Goal: Information Seeking & Learning: Learn about a topic

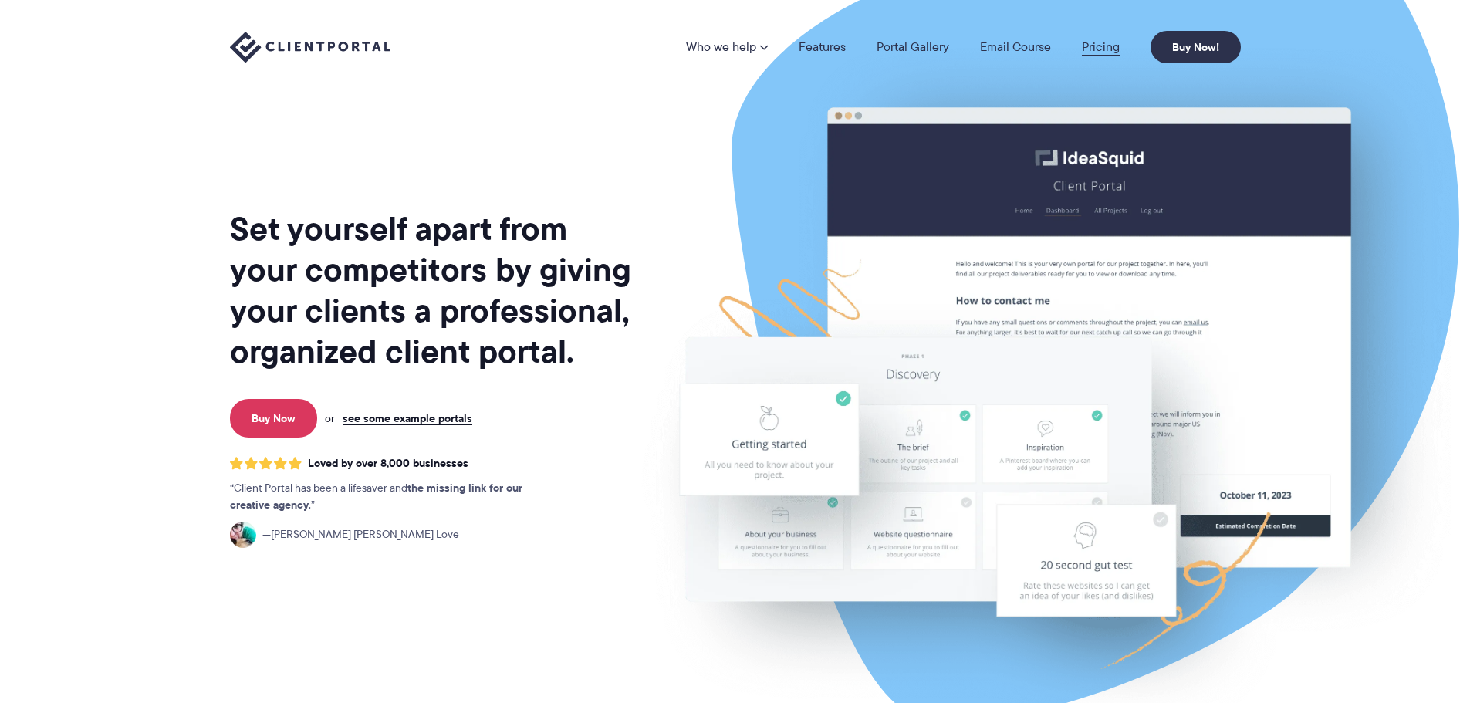
click at [1109, 42] on link "Pricing" at bounding box center [1101, 47] width 38 height 12
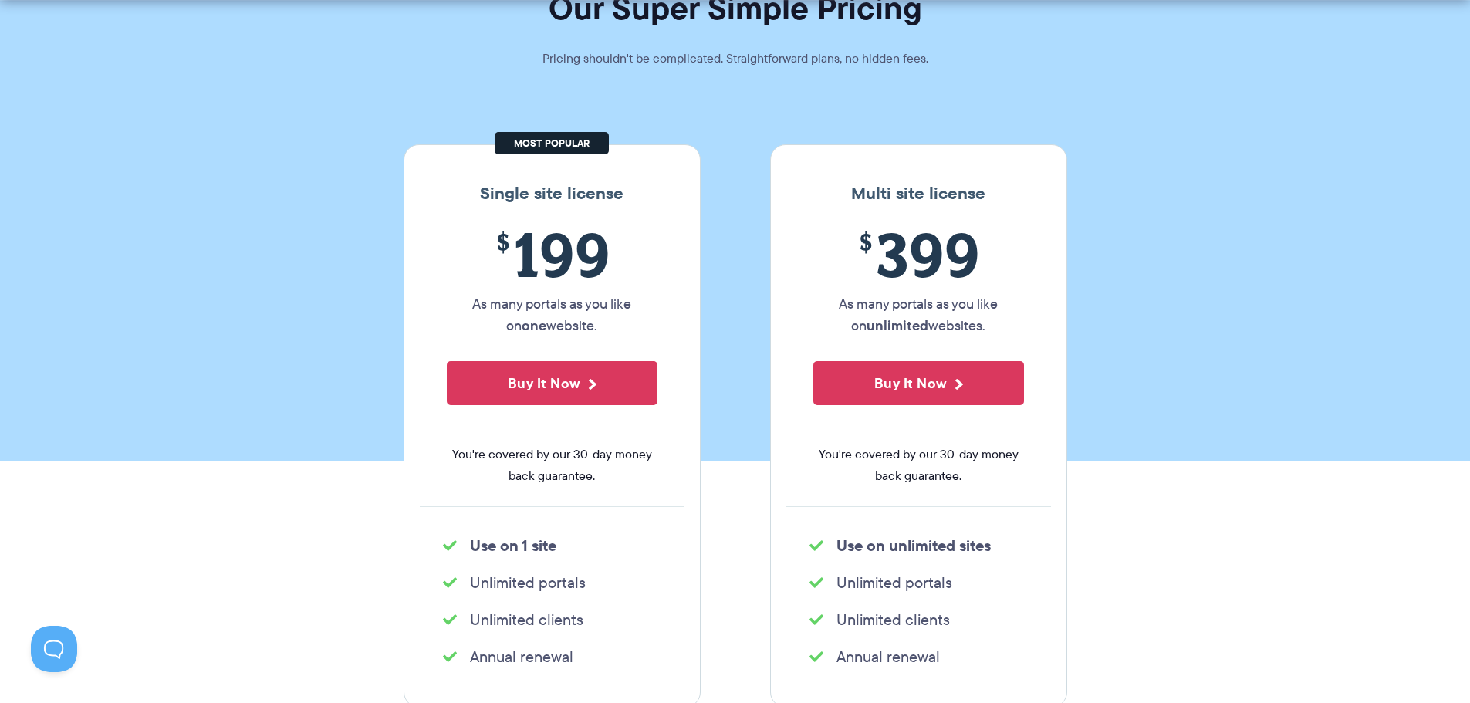
scroll to position [309, 0]
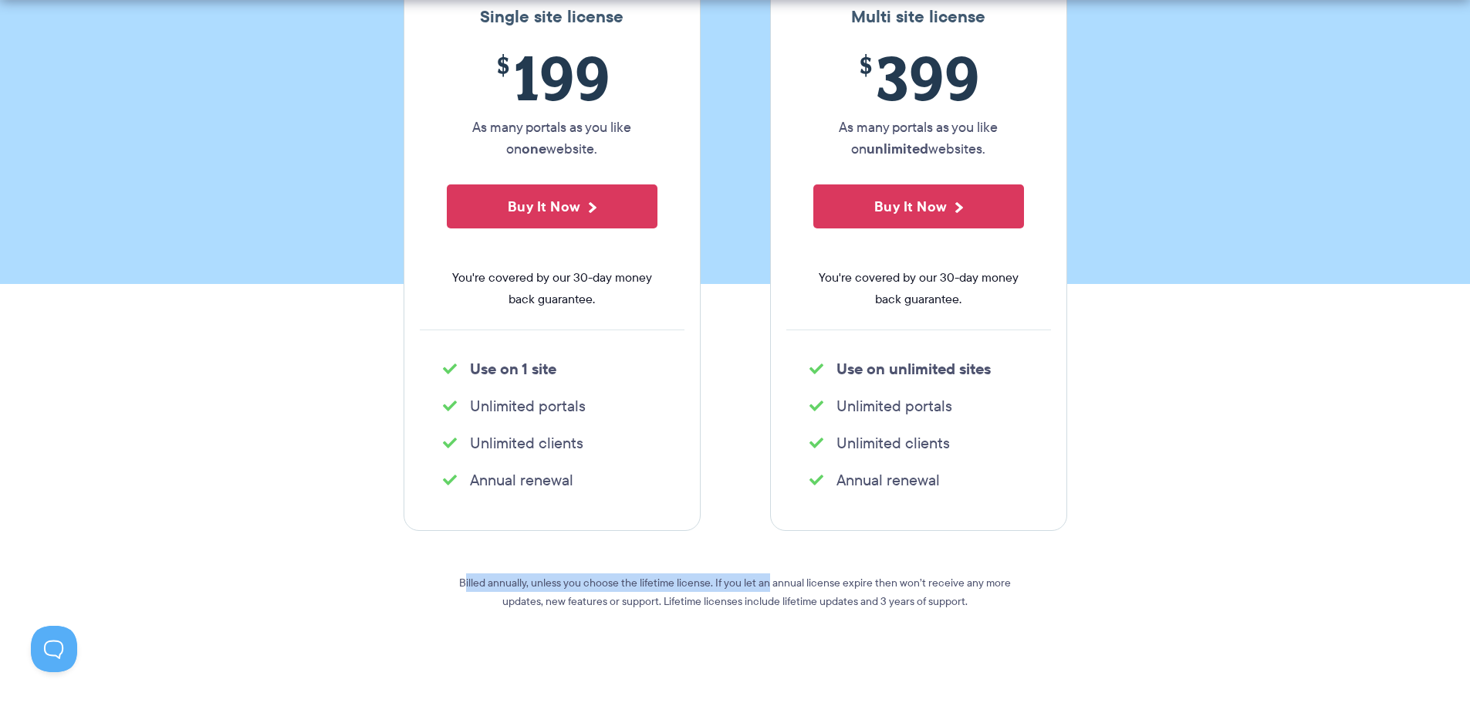
drag, startPoint x: 587, startPoint y: 581, endPoint x: 772, endPoint y: 574, distance: 185.3
click at [772, 574] on p "Billed annually, unless you choose the lifetime license. If you let an annual l…" at bounding box center [735, 591] width 555 height 37
click at [719, 573] on p "Billed annually, unless you choose the lifetime license. If you let an annual l…" at bounding box center [735, 591] width 555 height 37
click at [616, 585] on p "Billed annually, unless you choose the lifetime license. If you let an annual l…" at bounding box center [735, 591] width 555 height 37
drag, startPoint x: 630, startPoint y: 582, endPoint x: 714, endPoint y: 580, distance: 83.3
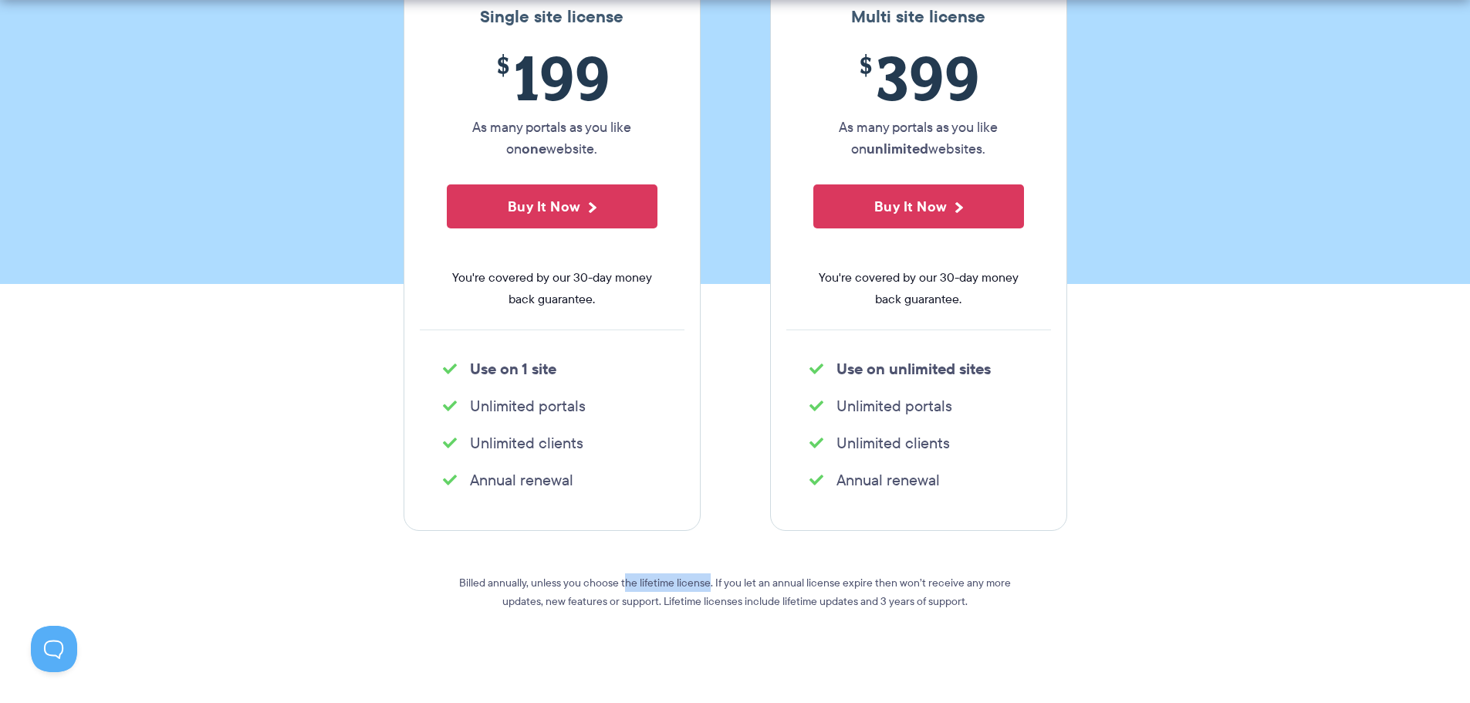
click at [714, 580] on p "Billed annually, unless you choose the lifetime license. If you let an annual l…" at bounding box center [735, 591] width 555 height 37
click at [721, 580] on p "Billed annually, unless you choose the lifetime license. If you let an annual l…" at bounding box center [735, 591] width 555 height 37
drag, startPoint x: 714, startPoint y: 579, endPoint x: 844, endPoint y: 579, distance: 129.6
click at [844, 579] on p "Billed annually, unless you choose the lifetime license. If you let an annual l…" at bounding box center [735, 591] width 555 height 37
drag, startPoint x: 657, startPoint y: 603, endPoint x: 740, endPoint y: 604, distance: 82.6
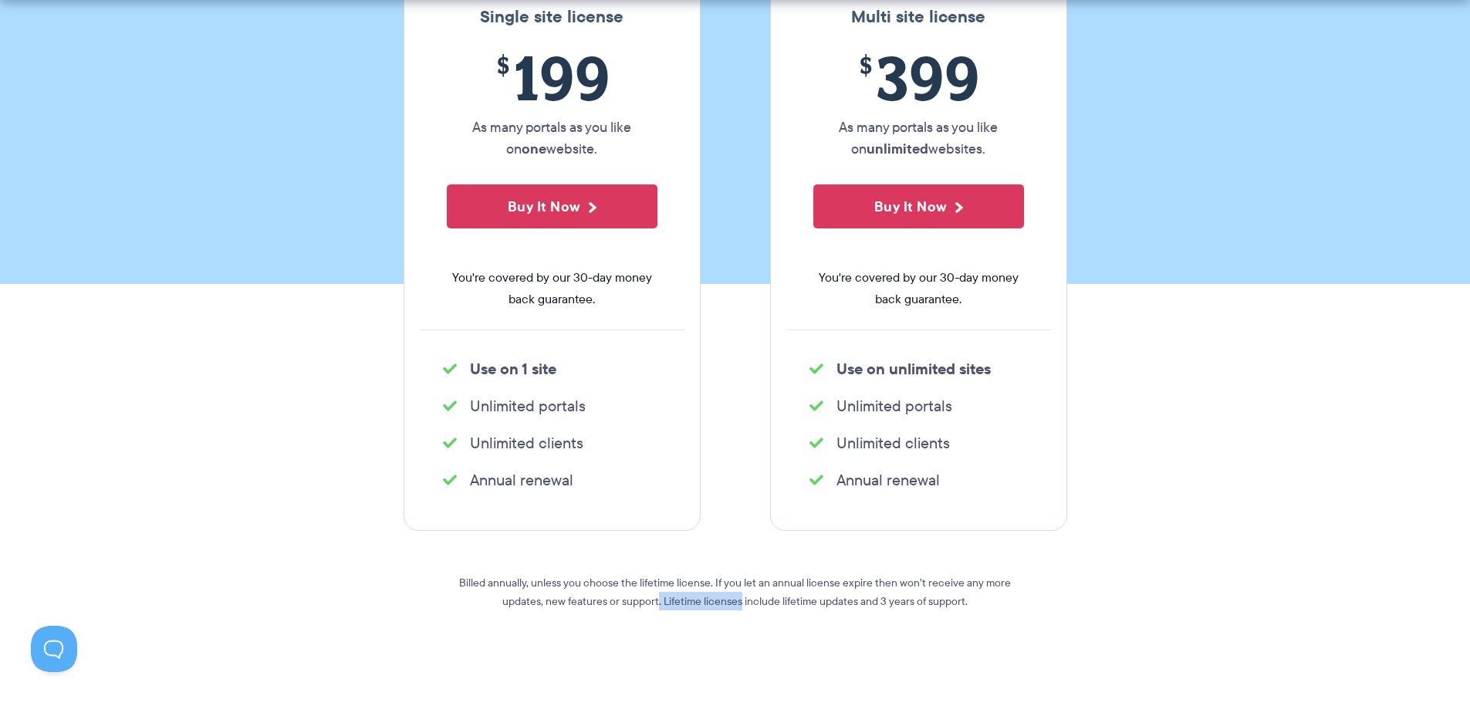
click at [740, 604] on p "Billed annually, unless you choose the lifetime license. If you let an annual l…" at bounding box center [735, 591] width 555 height 37
click at [765, 604] on p "Billed annually, unless you choose the lifetime license. If you let an annual l…" at bounding box center [735, 591] width 555 height 37
drag, startPoint x: 785, startPoint y: 603, endPoint x: 861, endPoint y: 601, distance: 75.6
click at [861, 601] on p "Billed annually, unless you choose the lifetime license. If you let an annual l…" at bounding box center [735, 591] width 555 height 37
drag, startPoint x: 876, startPoint y: 603, endPoint x: 984, endPoint y: 600, distance: 108.0
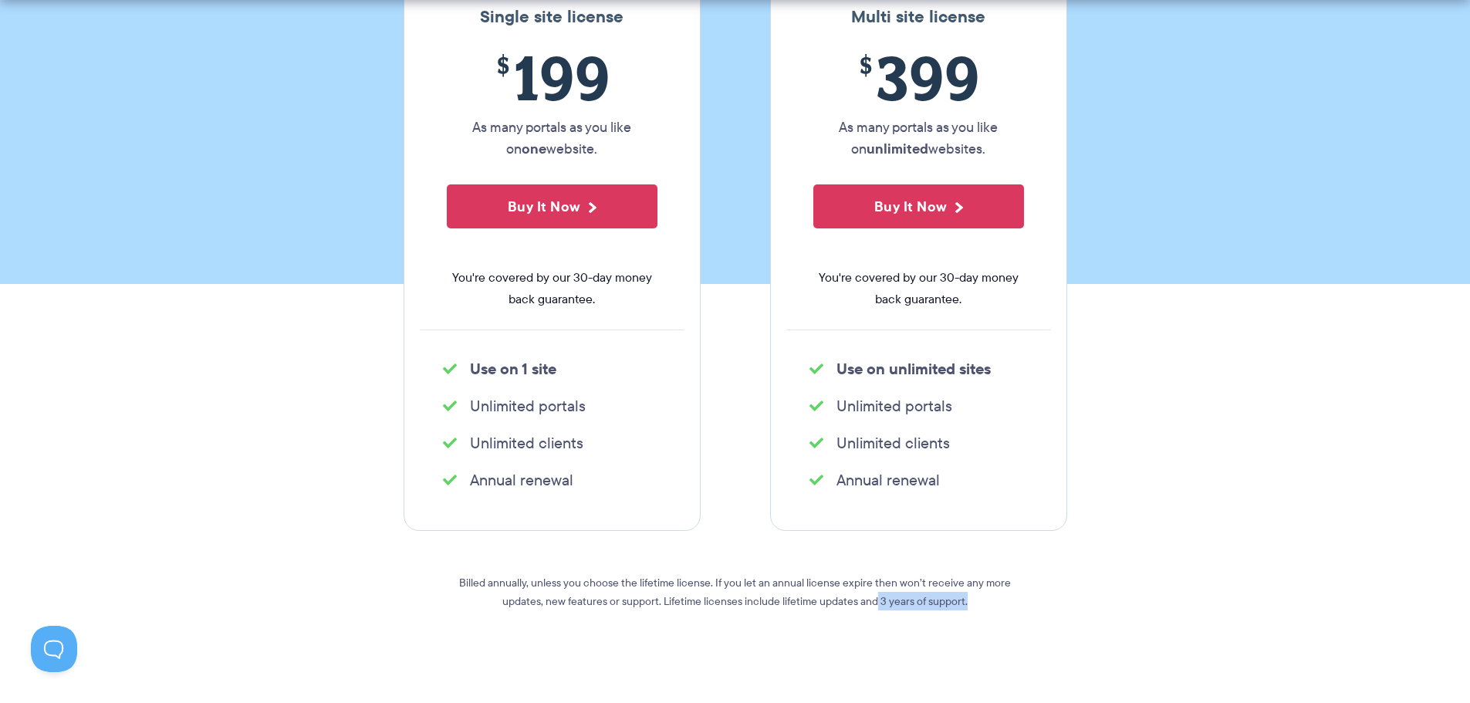
click at [984, 600] on p "Billed annually, unless you choose the lifetime license. If you let an annual l…" at bounding box center [735, 591] width 555 height 37
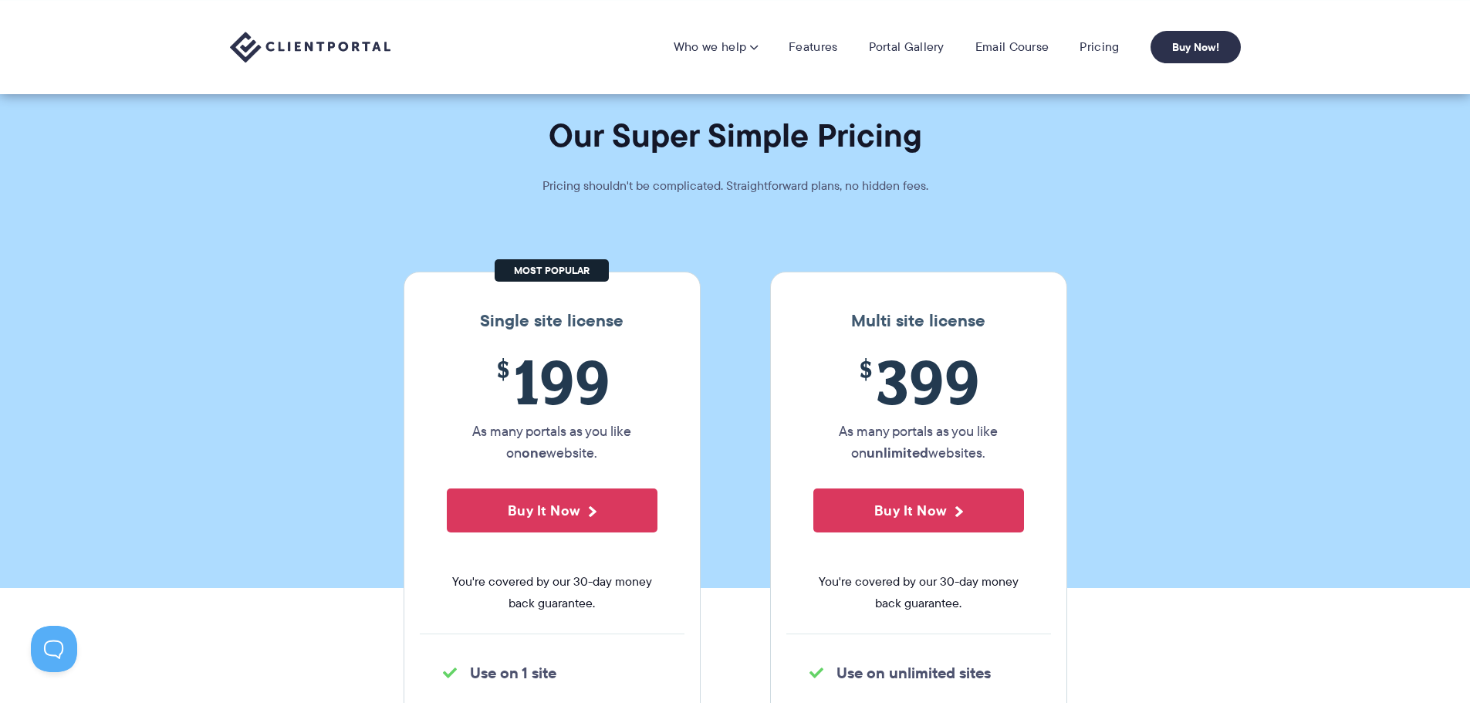
scroll to position [0, 0]
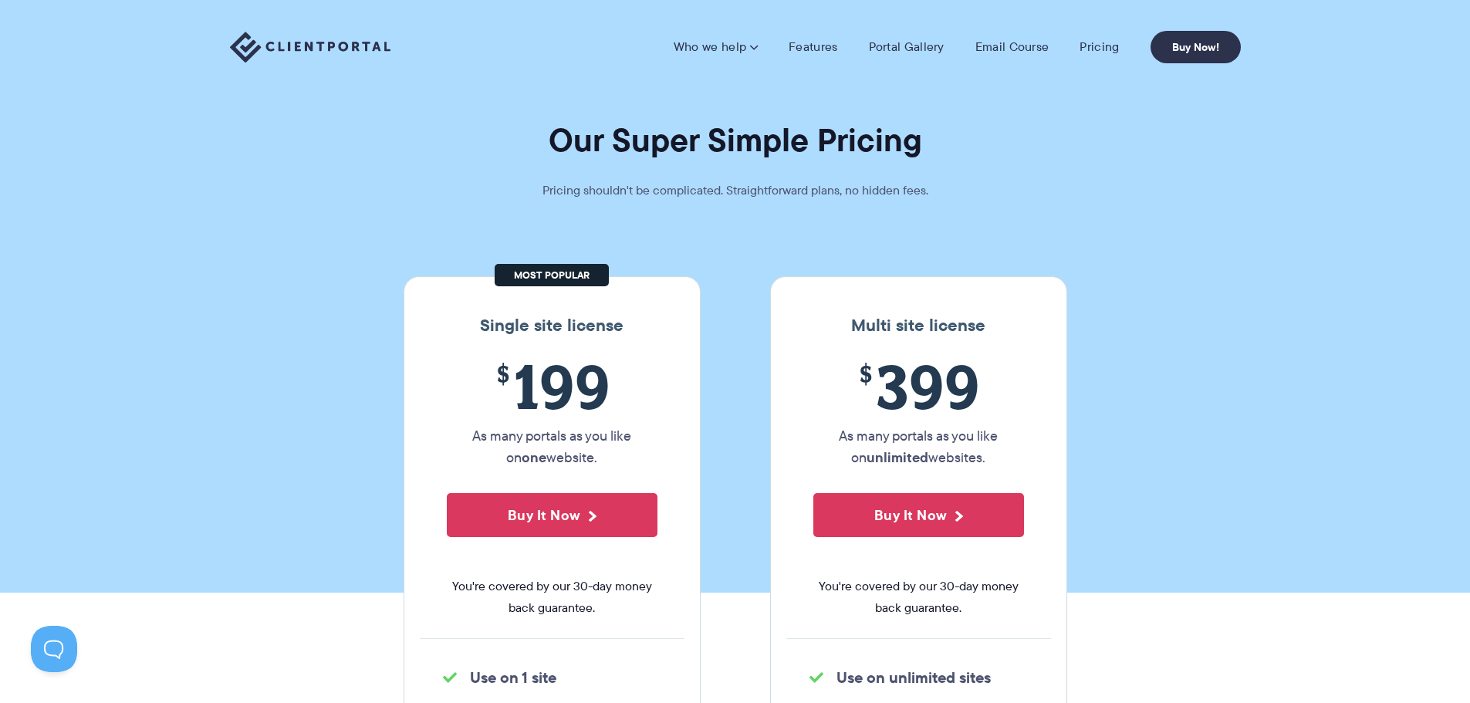
click at [323, 35] on img at bounding box center [310, 48] width 160 height 32
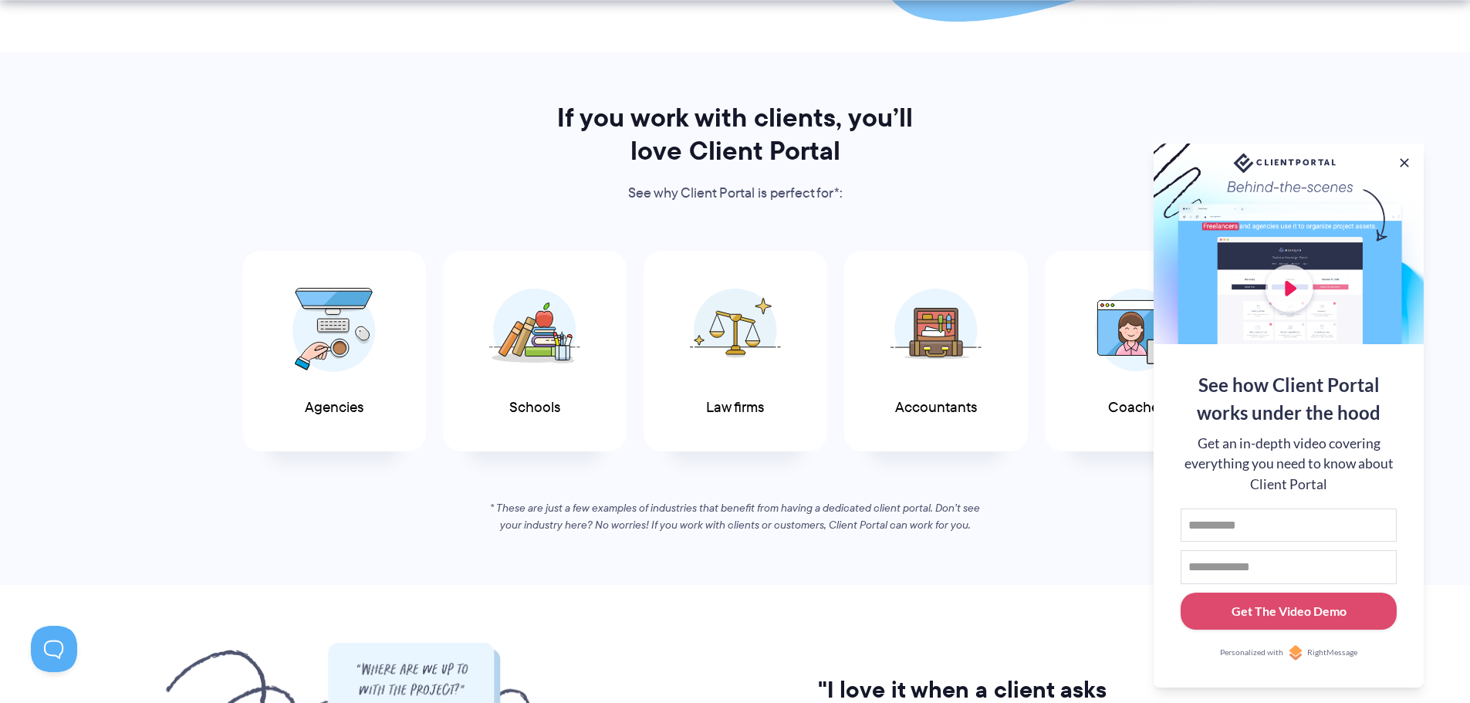
scroll to position [772, 0]
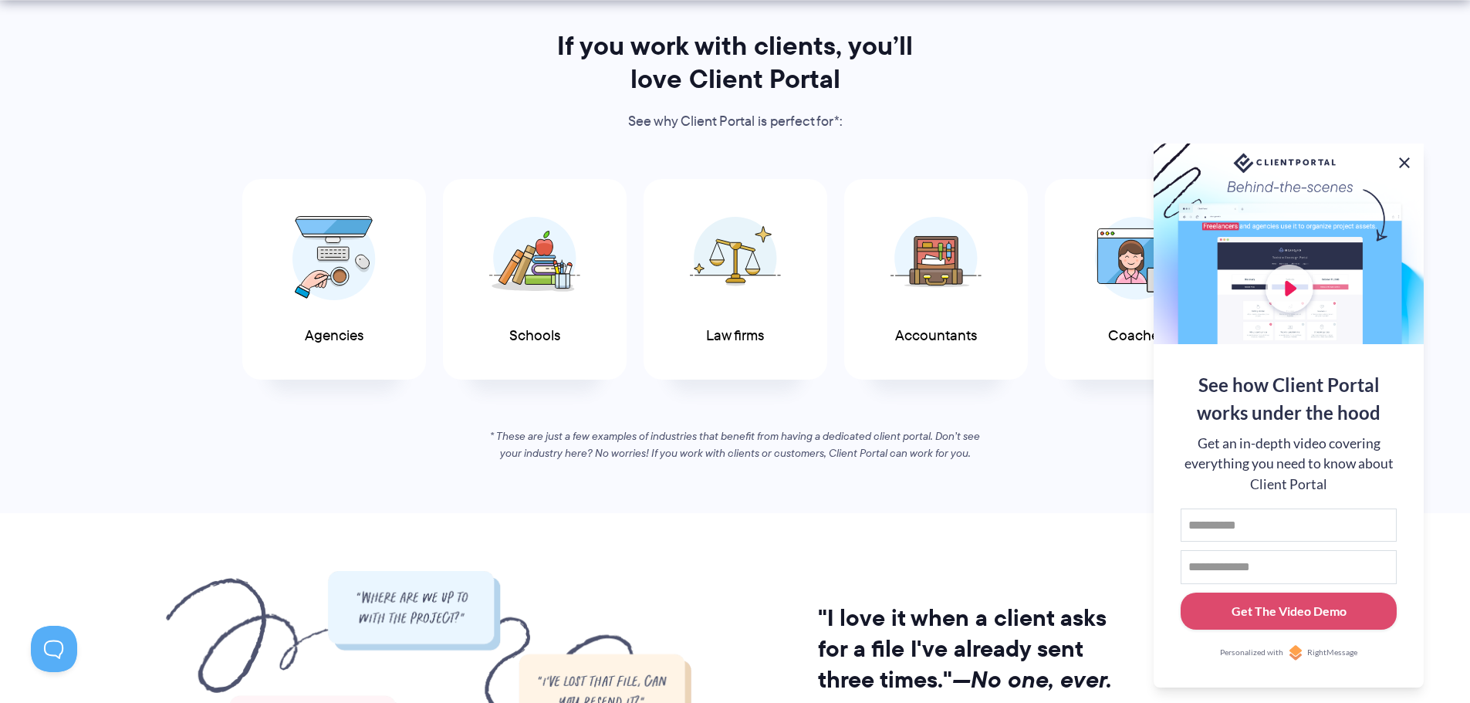
click at [1403, 165] on button at bounding box center [1404, 163] width 19 height 19
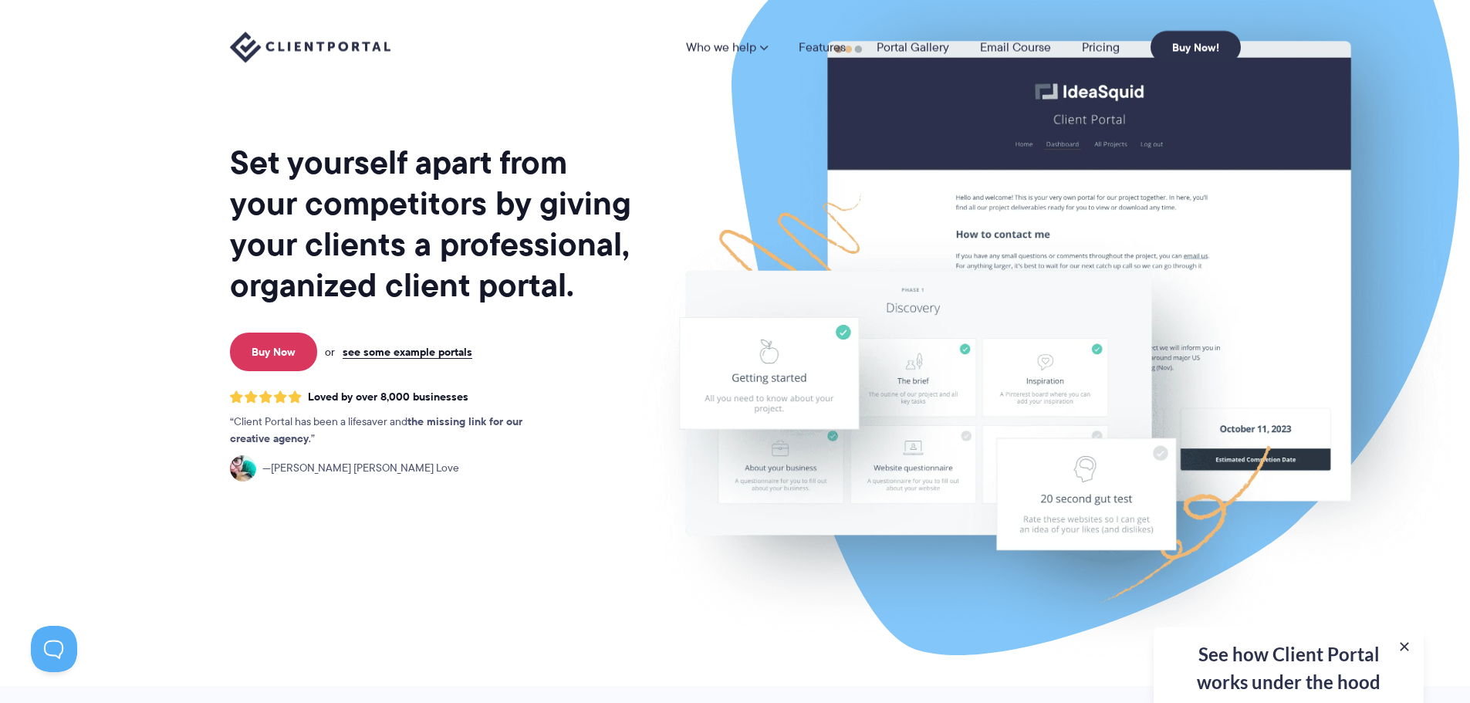
scroll to position [0, 0]
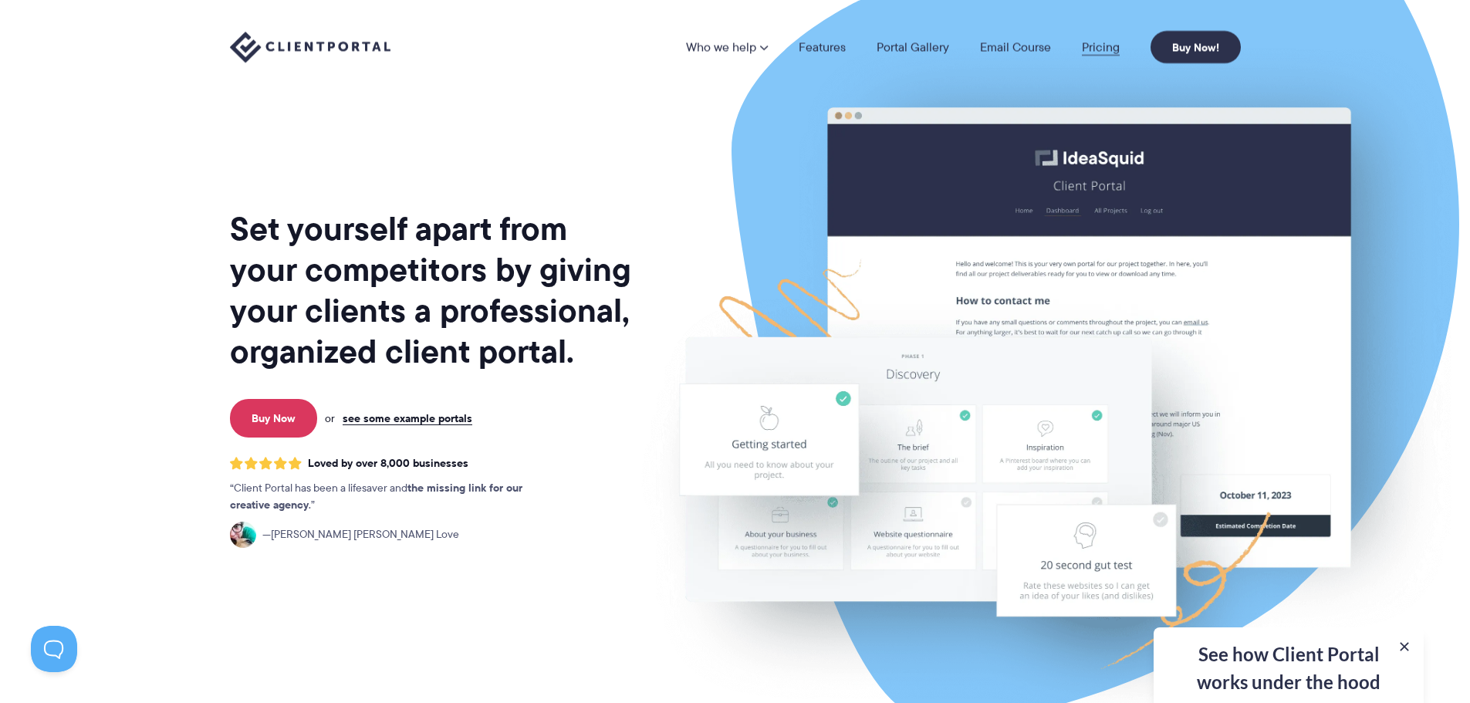
click at [1103, 49] on link "Pricing" at bounding box center [1101, 47] width 38 height 12
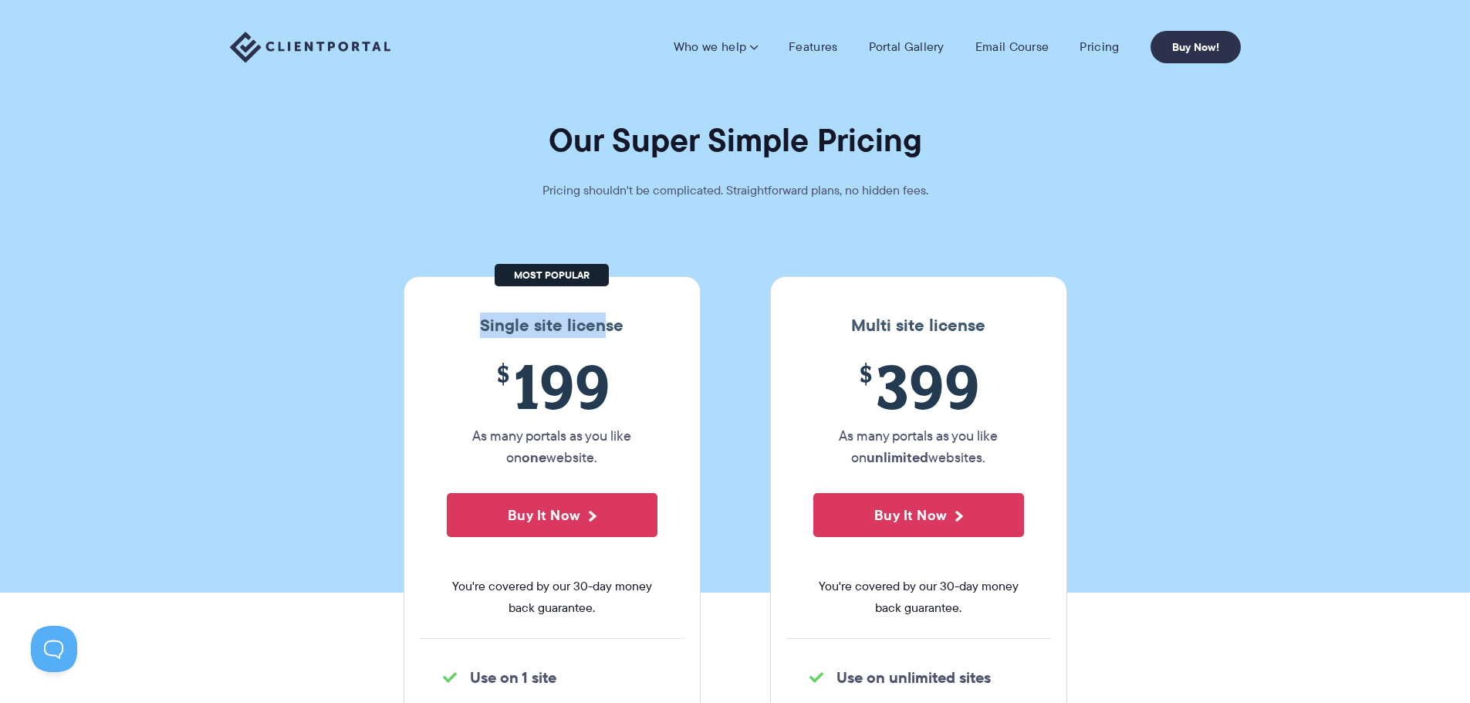
drag, startPoint x: 464, startPoint y: 324, endPoint x: 600, endPoint y: 319, distance: 136.6
click at [600, 319] on h3 "Single site license" at bounding box center [552, 326] width 265 height 20
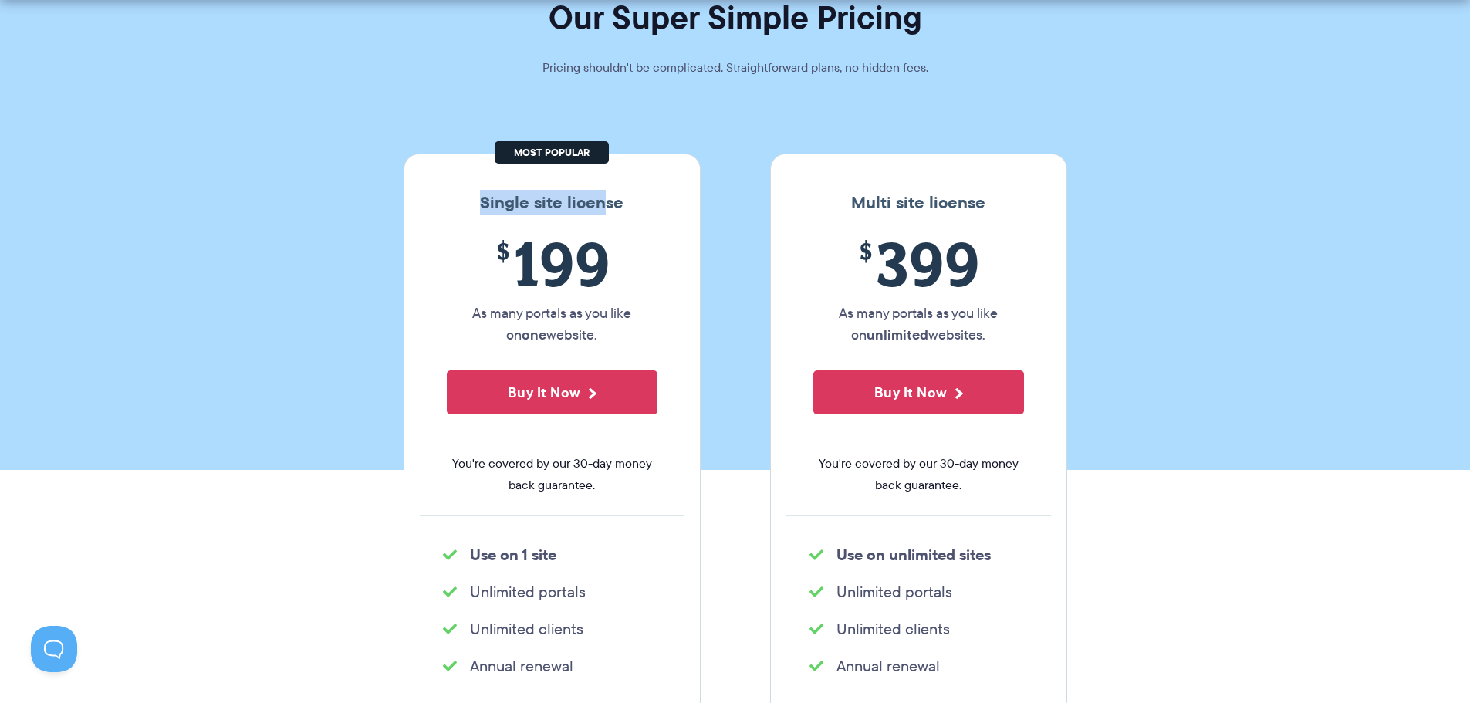
scroll to position [309, 0]
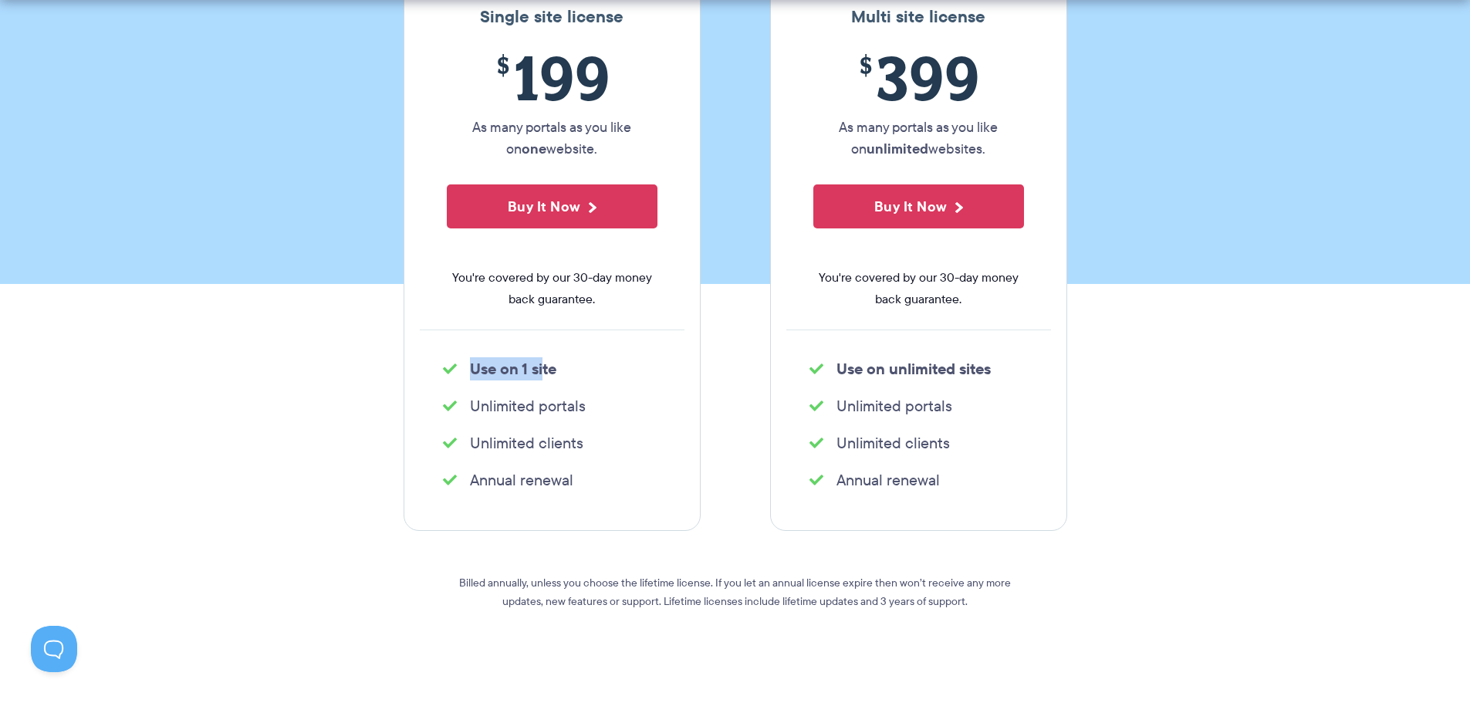
drag, startPoint x: 467, startPoint y: 373, endPoint x: 569, endPoint y: 364, distance: 102.3
click at [564, 364] on li "Use on 1 site" at bounding box center [552, 369] width 218 height 22
click at [585, 355] on ul "Use on 1 site" at bounding box center [552, 368] width 265 height 31
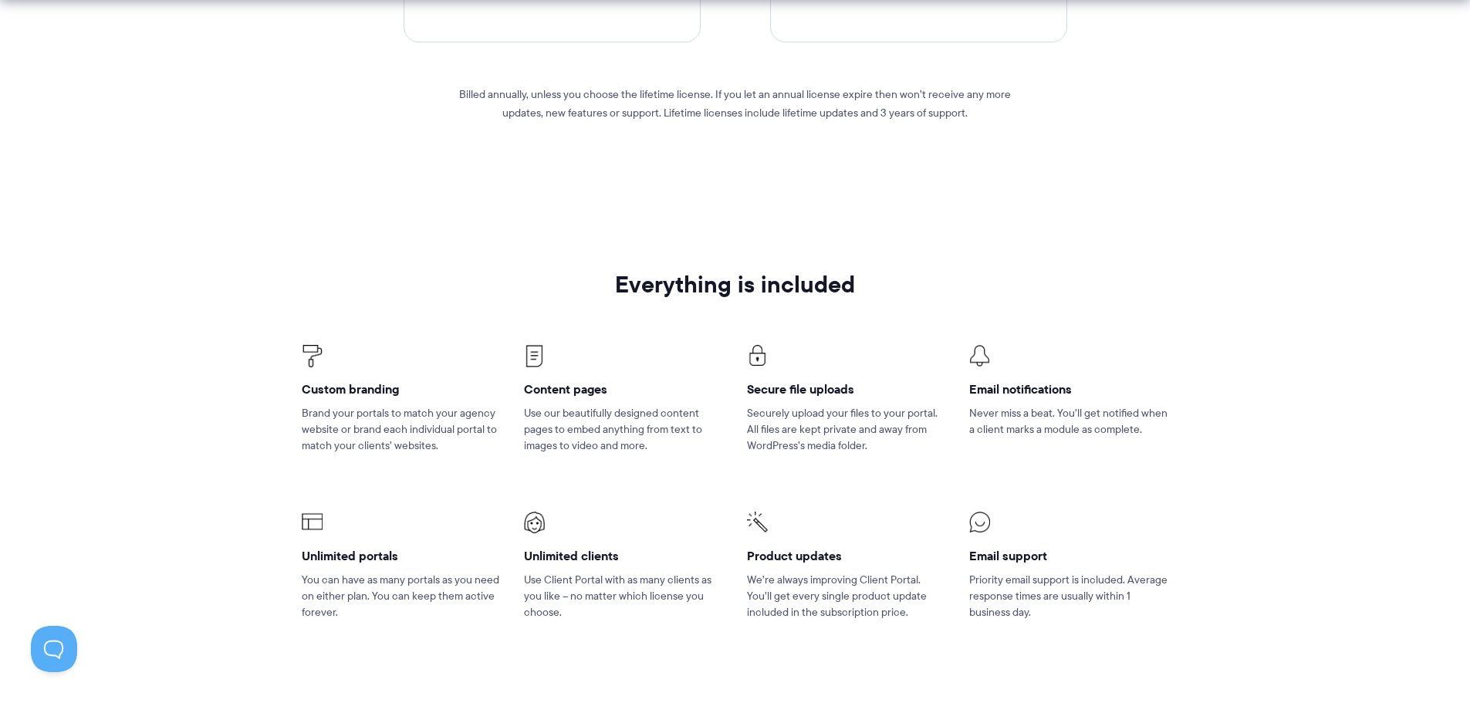
scroll to position [849, 0]
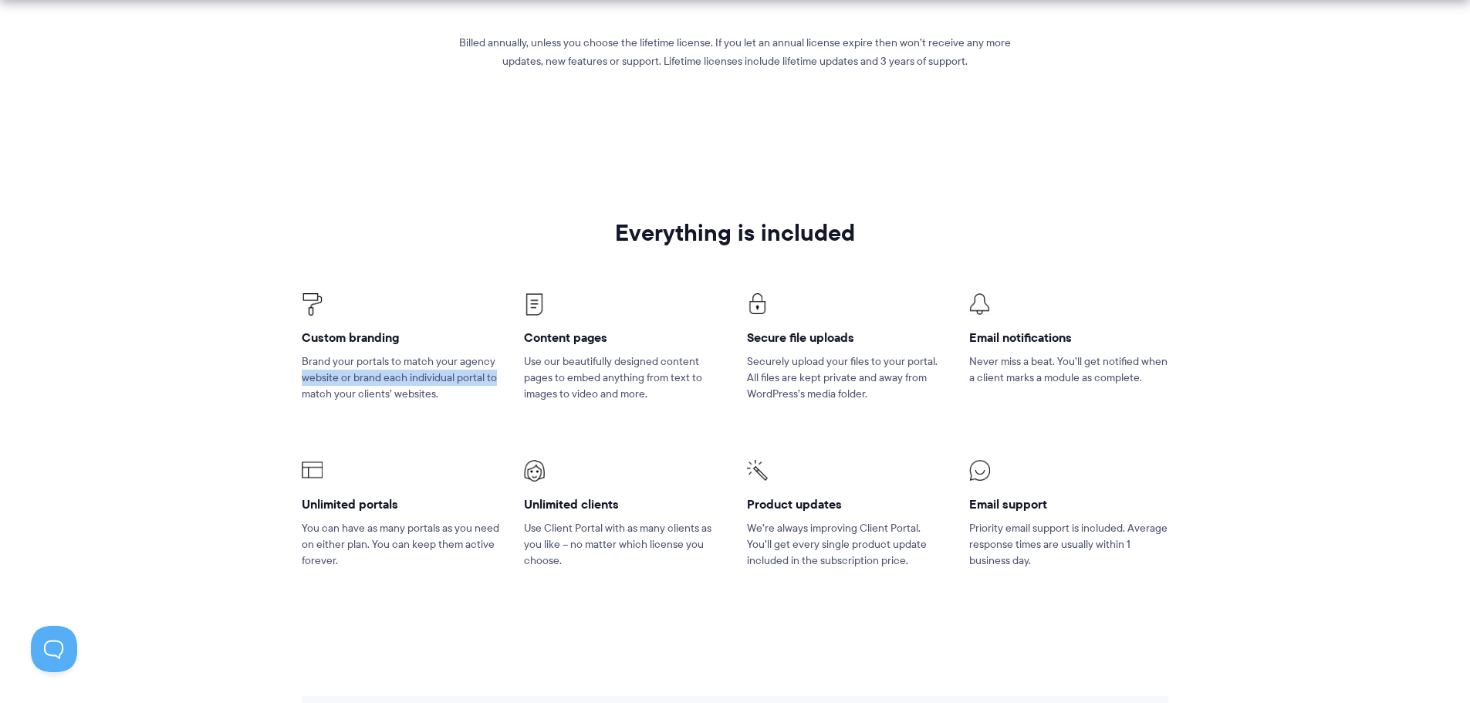
drag, startPoint x: 301, startPoint y: 371, endPoint x: 507, endPoint y: 384, distance: 206.4
click at [507, 384] on li "Custom branding Brand your portals to match your agency website or brand each i…" at bounding box center [401, 357] width 222 height 167
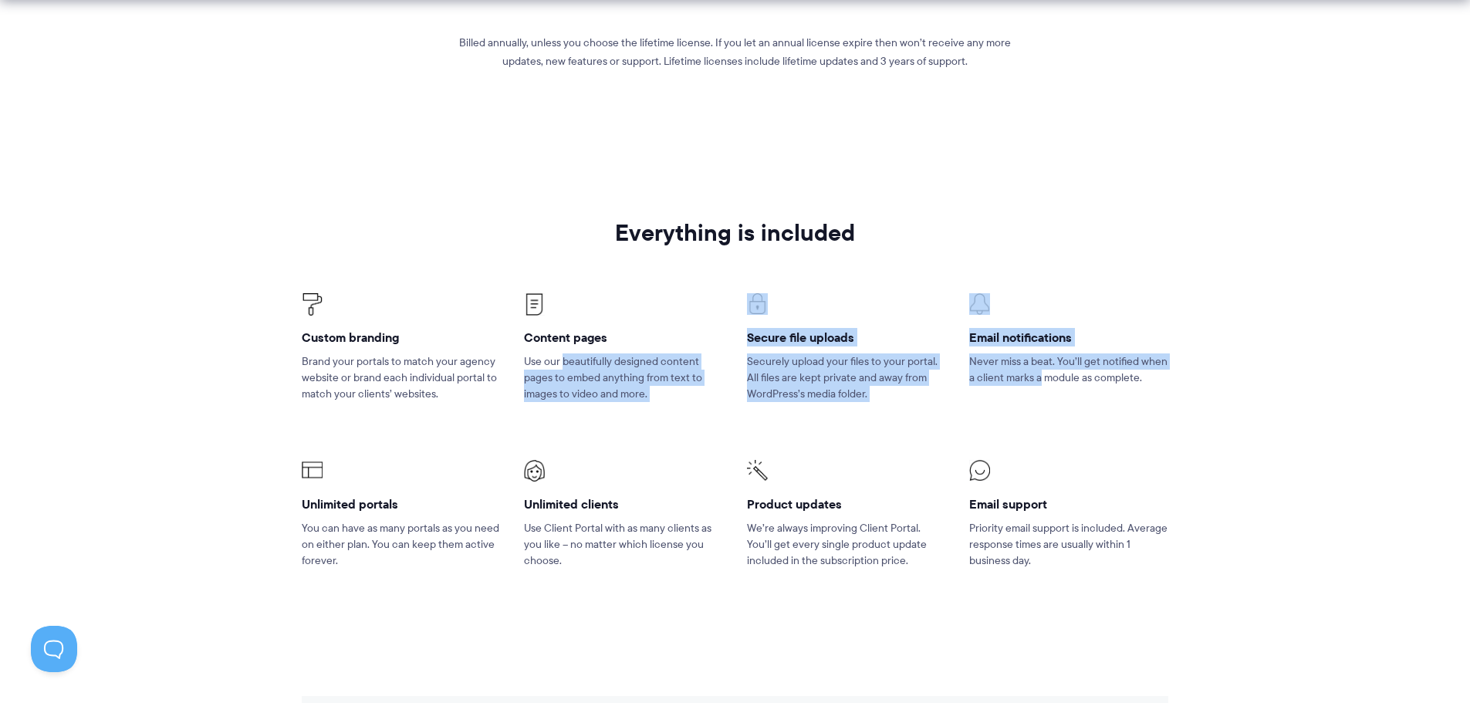
drag, startPoint x: 971, startPoint y: 364, endPoint x: 1042, endPoint y: 376, distance: 72.7
click at [1042, 376] on ul "Custom branding Brand your portals to match your agency website or brand each i…" at bounding box center [735, 431] width 890 height 353
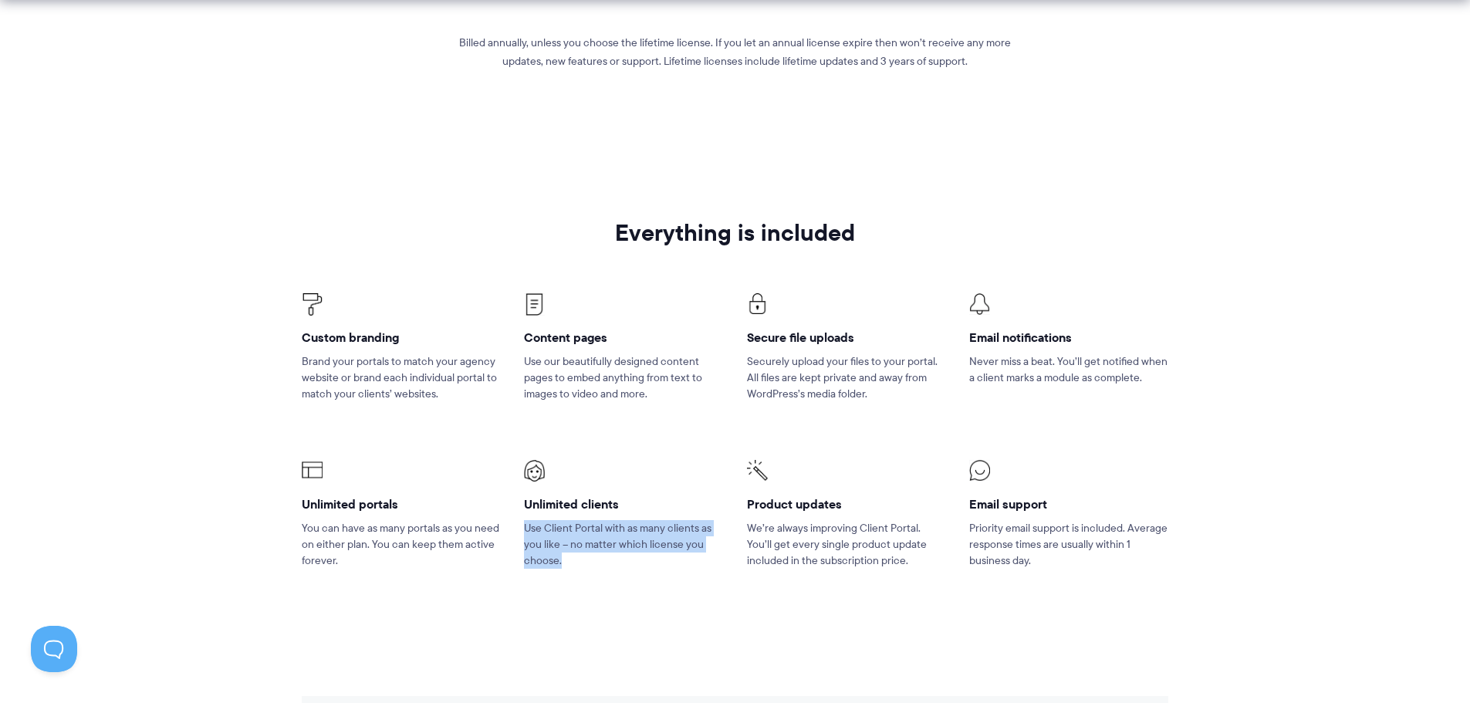
drag, startPoint x: 578, startPoint y: 548, endPoint x: 643, endPoint y: 560, distance: 66.0
click at [643, 560] on li "Unlimited clients Use Client Portal with as many clients as you like – no matte…" at bounding box center [623, 524] width 222 height 167
click at [643, 560] on p "Use Client Portal with as many clients as you like – no matter which license yo…" at bounding box center [623, 544] width 199 height 49
drag, startPoint x: 625, startPoint y: 559, endPoint x: 518, endPoint y: 530, distance: 110.4
click at [518, 530] on li "Unlimited clients Use Client Portal with as many clients as you like – no matte…" at bounding box center [623, 524] width 222 height 167
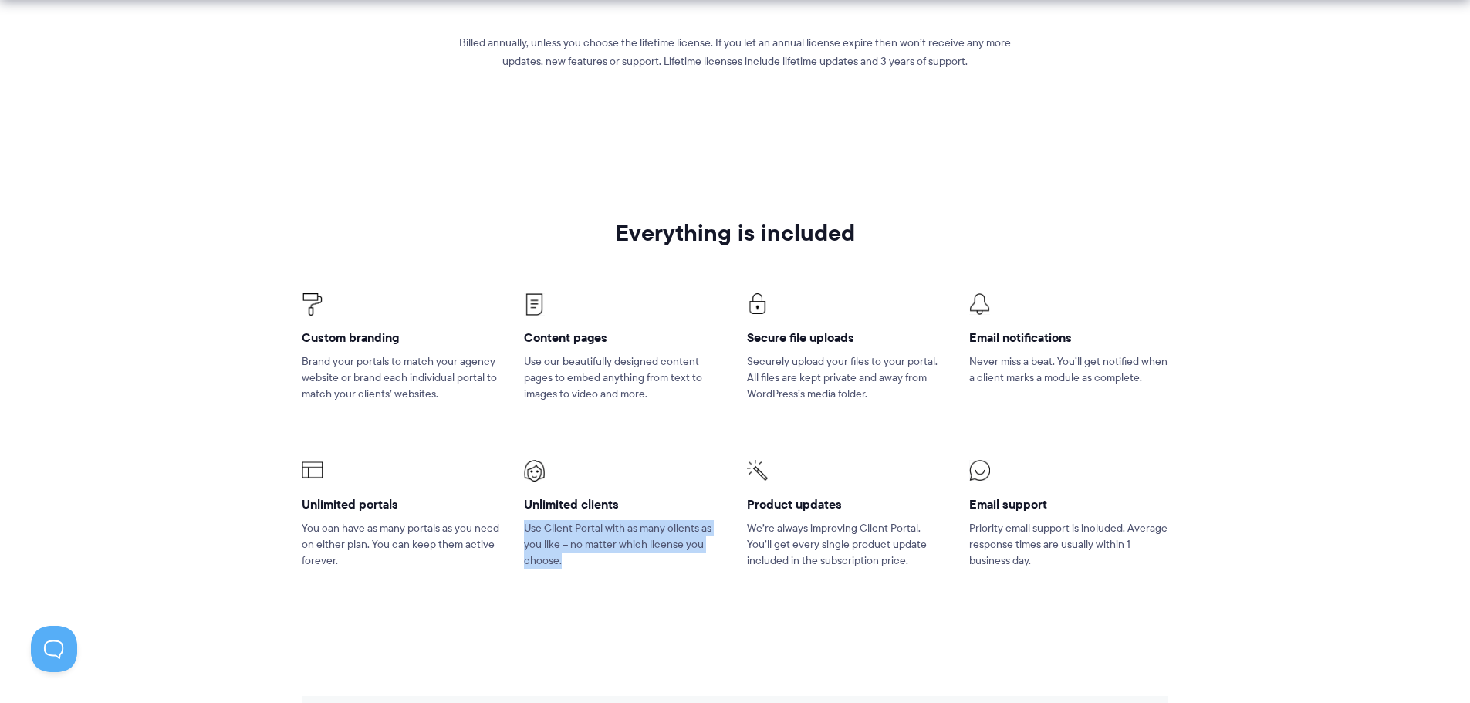
click at [574, 524] on p "Use Client Portal with as many clients as you like – no matter which license yo…" at bounding box center [623, 544] width 199 height 49
drag, startPoint x: 571, startPoint y: 543, endPoint x: 705, endPoint y: 541, distance: 134.3
click at [705, 541] on p "Use Client Portal with as many clients as you like – no matter which license yo…" at bounding box center [623, 544] width 199 height 49
click at [650, 554] on p "Use Client Portal with as many clients as you like – no matter which license yo…" at bounding box center [623, 544] width 199 height 49
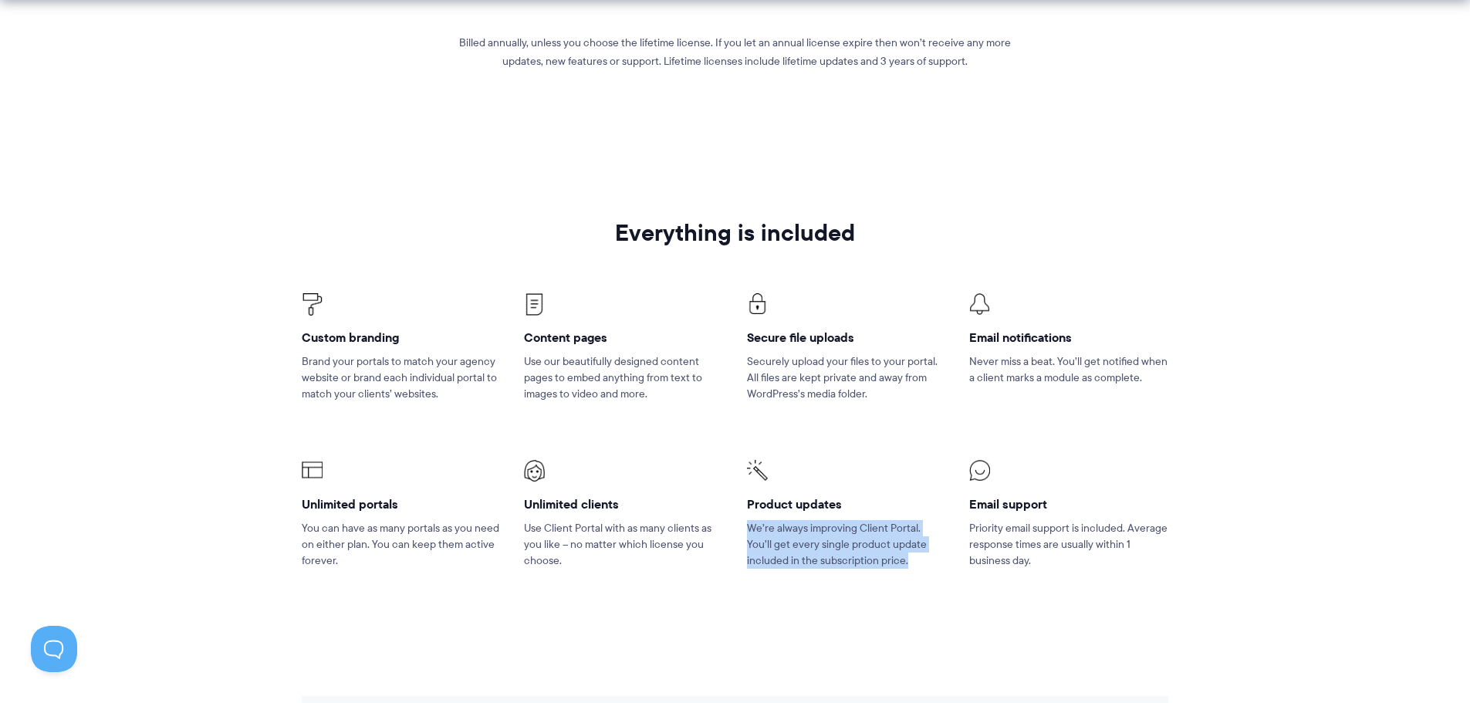
drag, startPoint x: 743, startPoint y: 529, endPoint x: 883, endPoint y: 557, distance: 143.1
click at [883, 557] on li "Product updates We’re always improving Client Portal. You’ll get every single p…" at bounding box center [846, 524] width 222 height 167
click at [883, 557] on p "We’re always improving Client Portal. You’ll get every single product update in…" at bounding box center [846, 544] width 199 height 49
drag, startPoint x: 298, startPoint y: 537, endPoint x: 403, endPoint y: 572, distance: 110.5
click at [403, 572] on li "Unlimited portals You can have as many portals as you need on either plan. You …" at bounding box center [401, 524] width 222 height 167
